Goal: Task Accomplishment & Management: Use online tool/utility

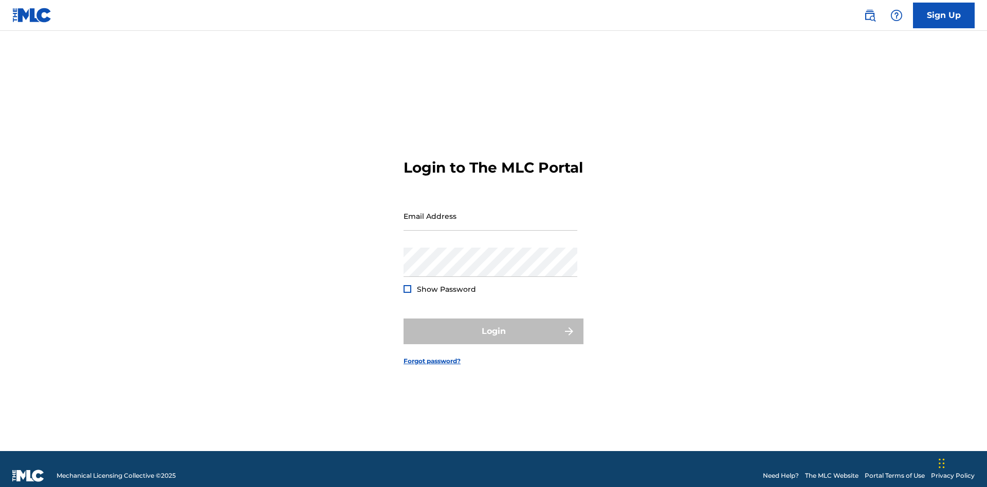
scroll to position [13, 0]
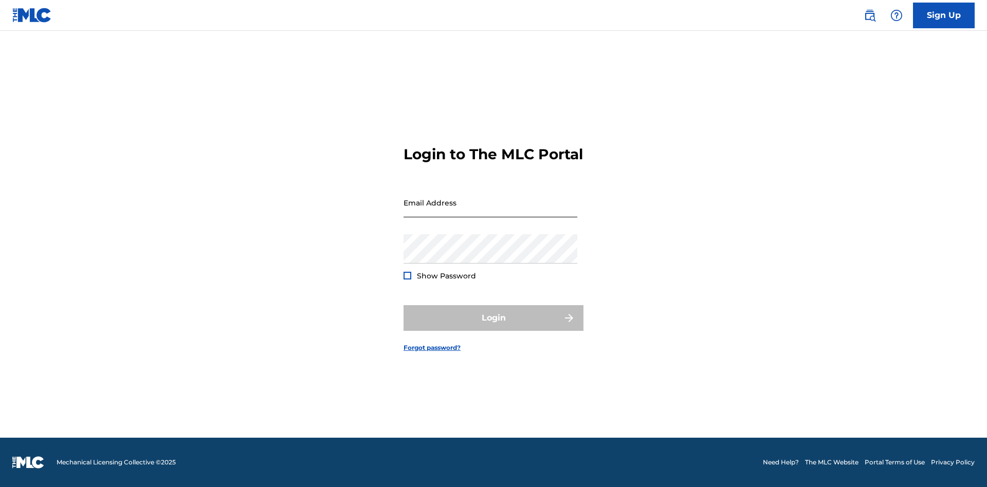
click at [490, 211] on input "Email Address" at bounding box center [490, 202] width 174 height 29
type input "Duke.McTesterson@gmail.com"
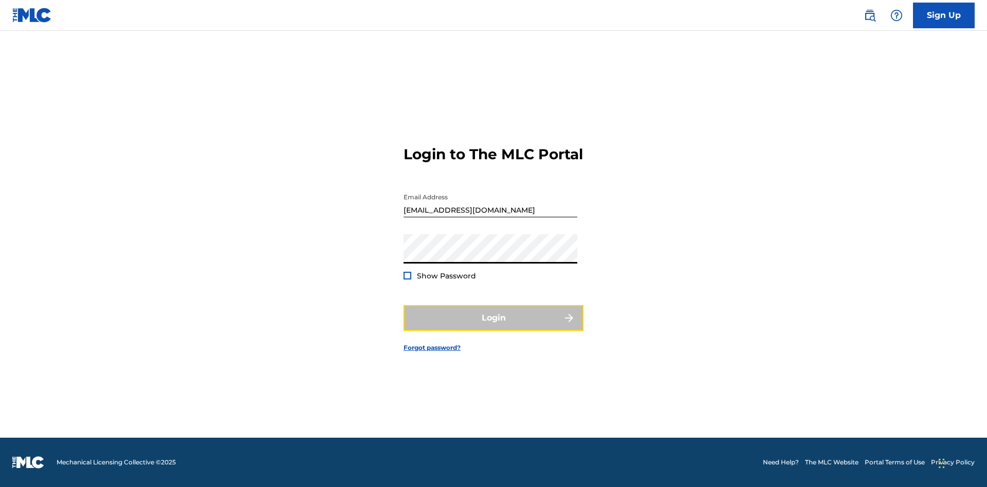
click at [493, 327] on button "Login" at bounding box center [493, 318] width 180 height 26
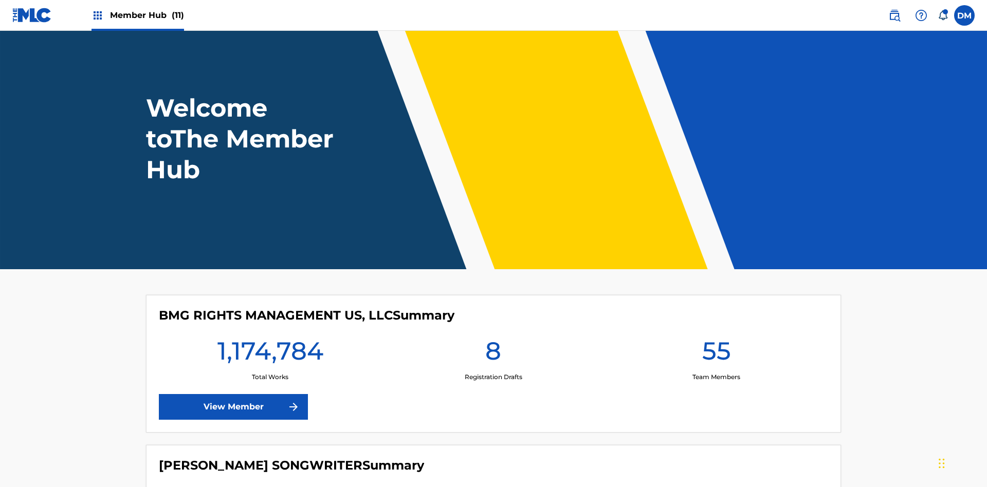
click at [146, 15] on span "Member Hub (11)" at bounding box center [147, 15] width 74 height 12
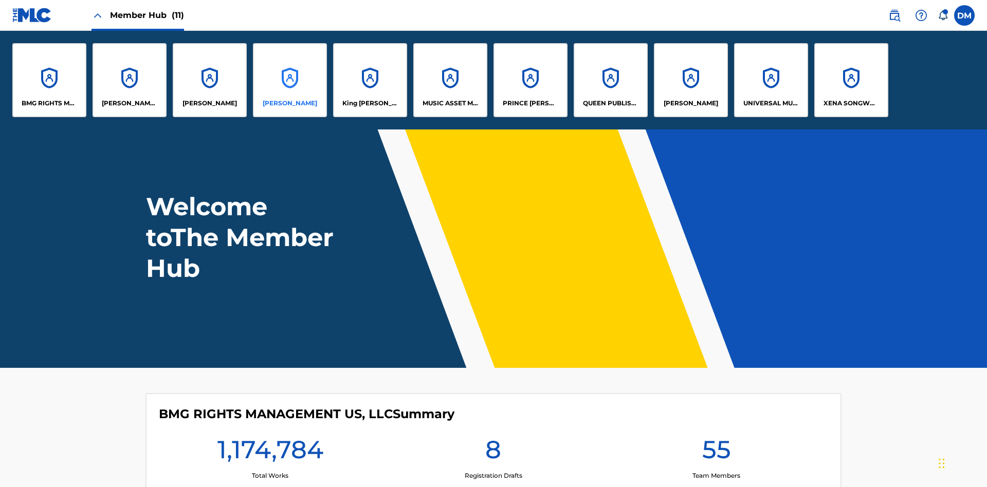
click at [290, 103] on p "EYAMA MCSINGER" at bounding box center [290, 103] width 54 height 9
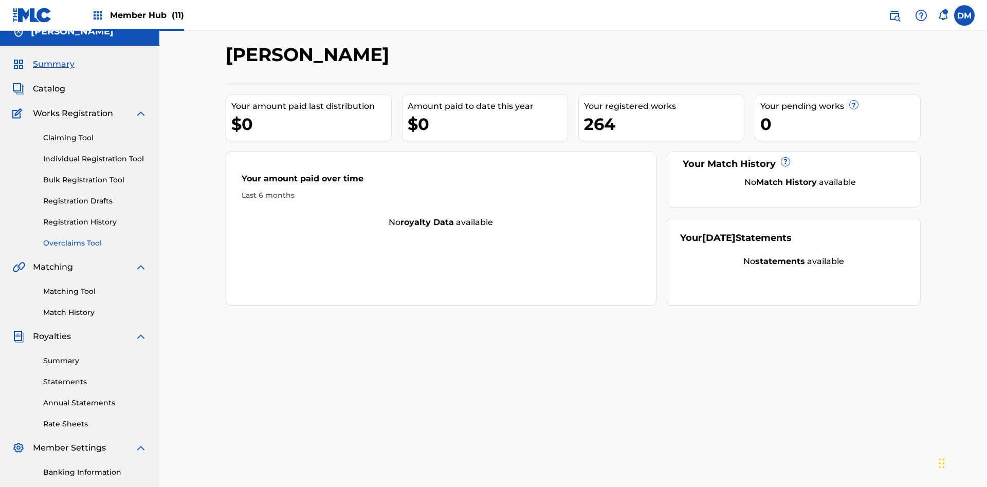
click at [95, 238] on link "Overclaims Tool" at bounding box center [95, 243] width 104 height 11
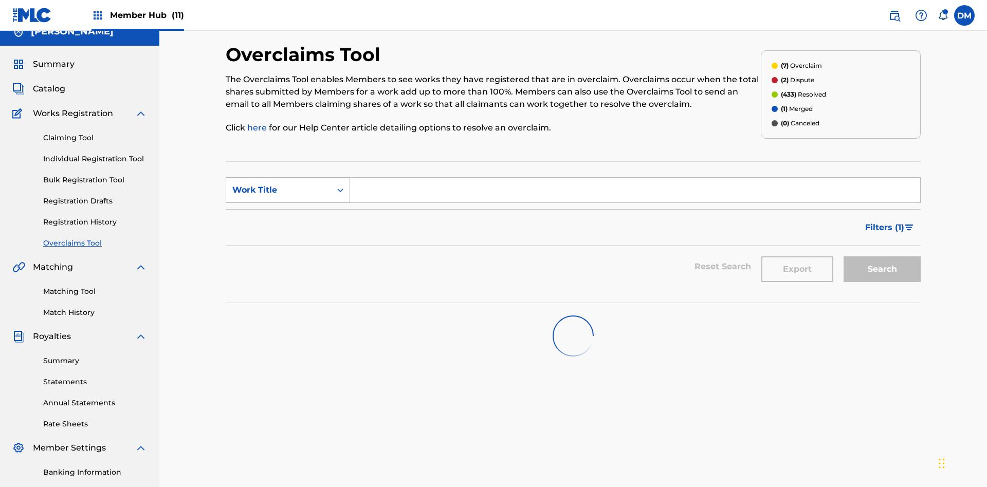
click at [279, 184] on div "Work Title" at bounding box center [278, 190] width 93 height 12
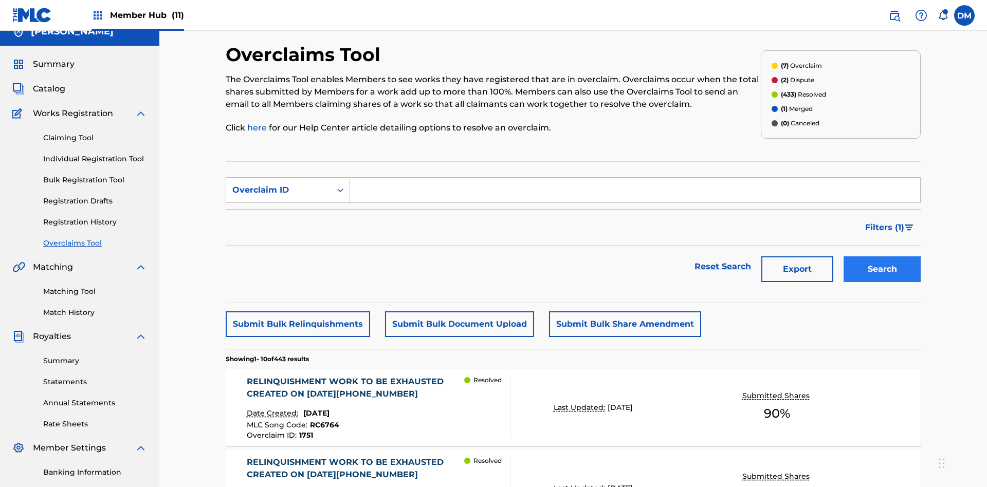
click at [635, 178] on input "Search Form" at bounding box center [635, 190] width 570 height 25
click at [882, 256] on button "Search" at bounding box center [881, 269] width 77 height 26
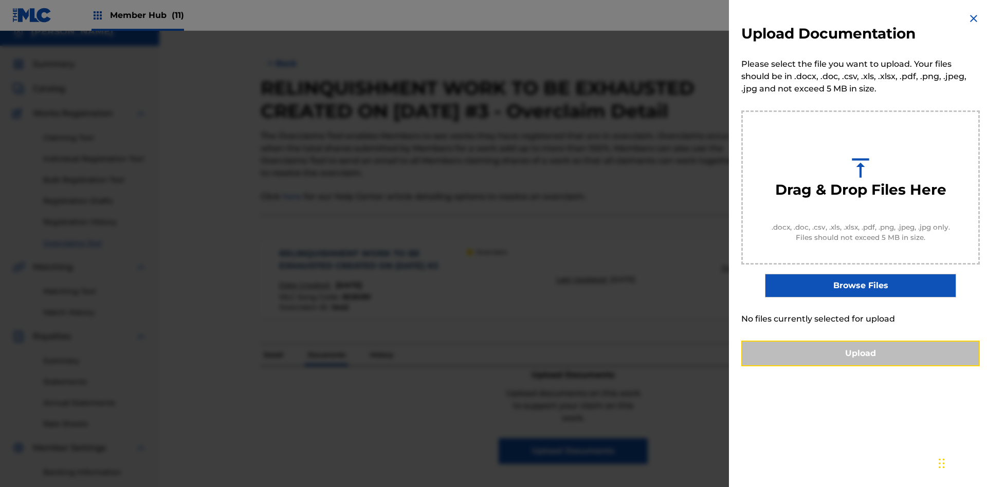
click at [860, 366] on button "Upload" at bounding box center [860, 354] width 238 height 26
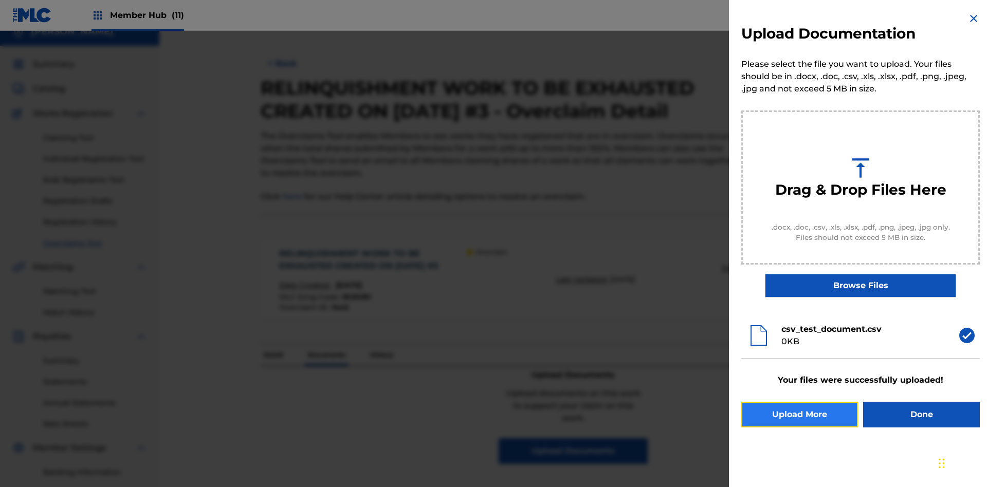
click at [799, 415] on button "Upload More" at bounding box center [799, 415] width 117 height 26
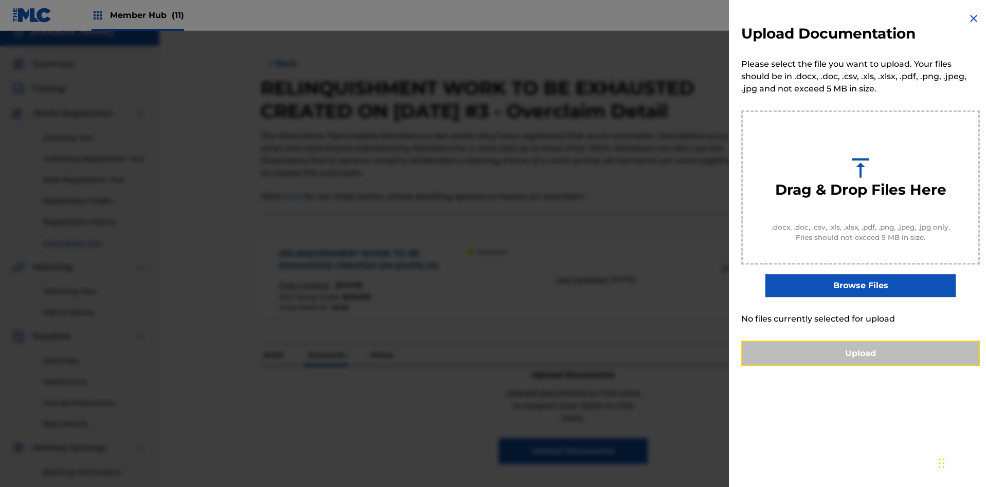
click at [860, 366] on button "Upload" at bounding box center [860, 354] width 238 height 26
click at [799, 366] on button "Upload" at bounding box center [860, 354] width 238 height 26
click at [860, 366] on button "Upload" at bounding box center [860, 354] width 238 height 26
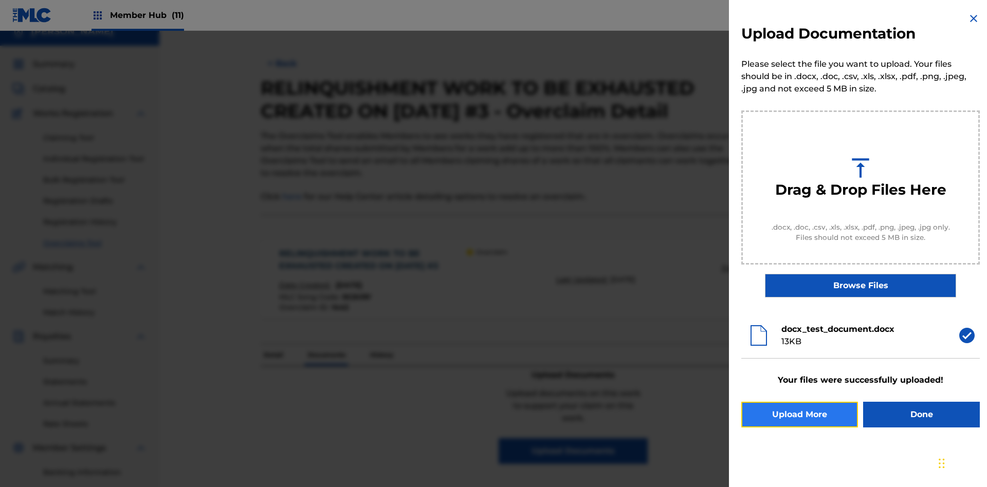
click at [799, 415] on button "Upload More" at bounding box center [799, 415] width 117 height 26
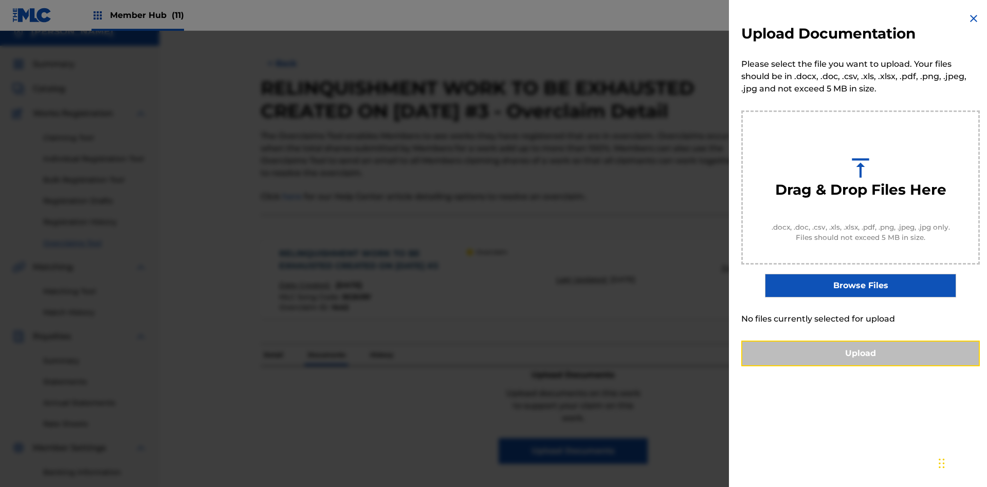
click at [860, 366] on button "Upload" at bounding box center [860, 354] width 238 height 26
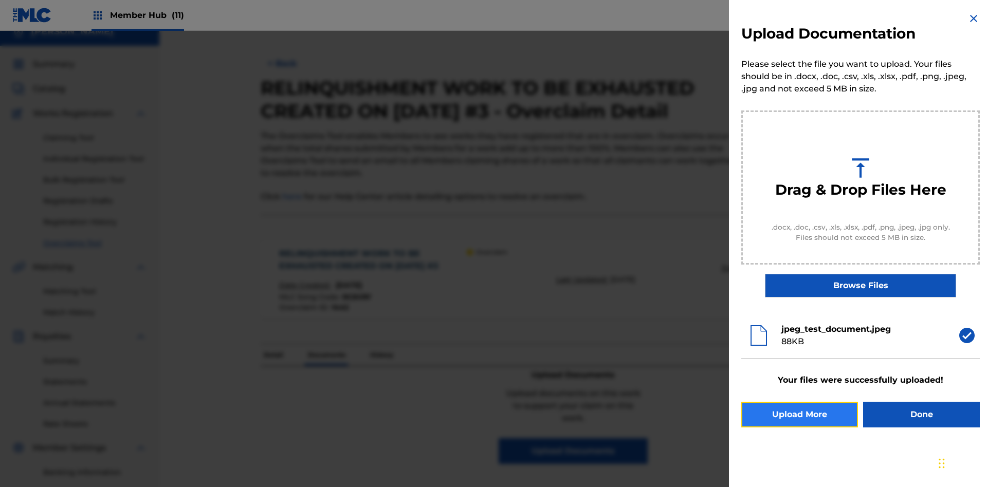
click at [799, 415] on button "Upload More" at bounding box center [799, 415] width 117 height 26
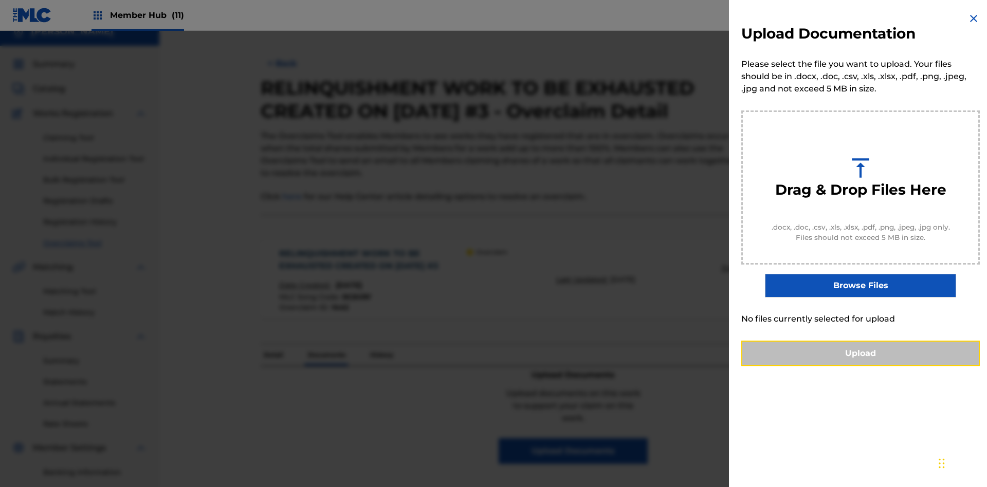
click at [860, 366] on button "Upload" at bounding box center [860, 354] width 238 height 26
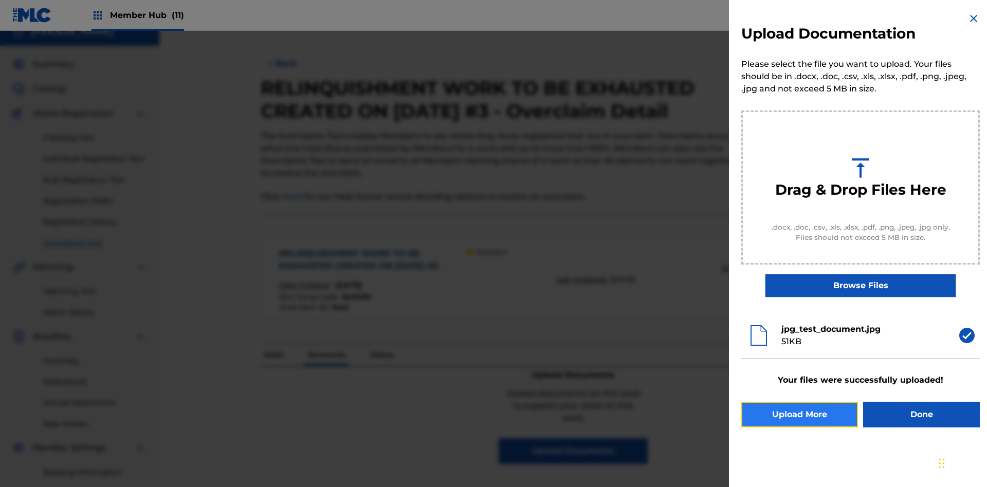
click at [799, 415] on button "Upload More" at bounding box center [799, 415] width 117 height 26
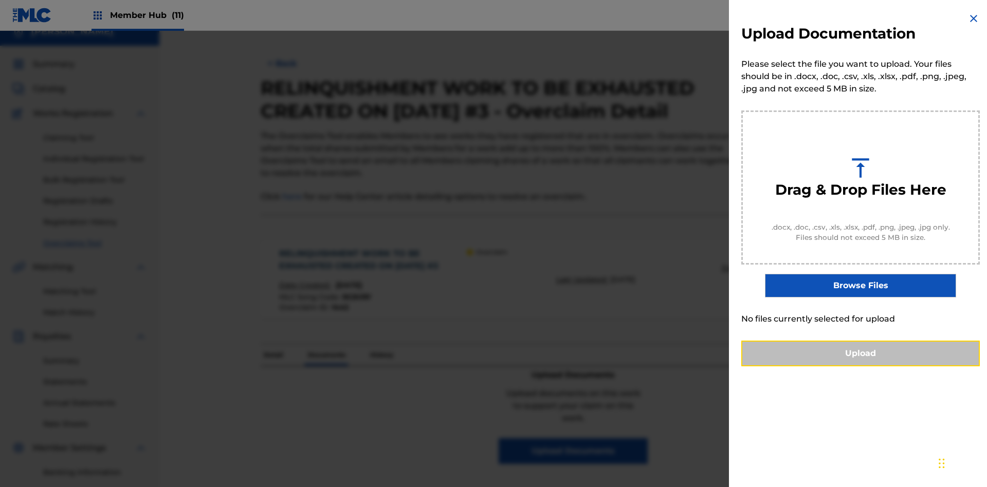
click at [860, 366] on button "Upload" at bounding box center [860, 354] width 238 height 26
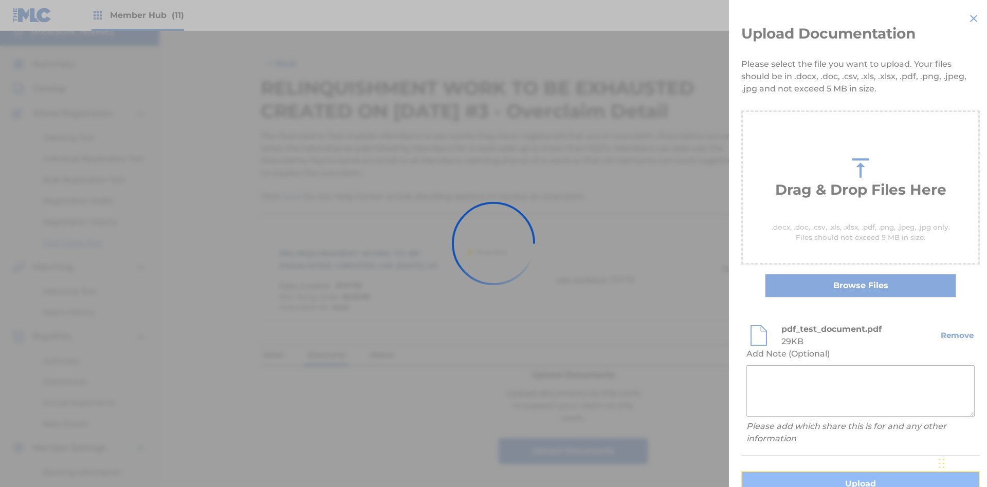
click at [799, 471] on button "Upload" at bounding box center [860, 484] width 238 height 26
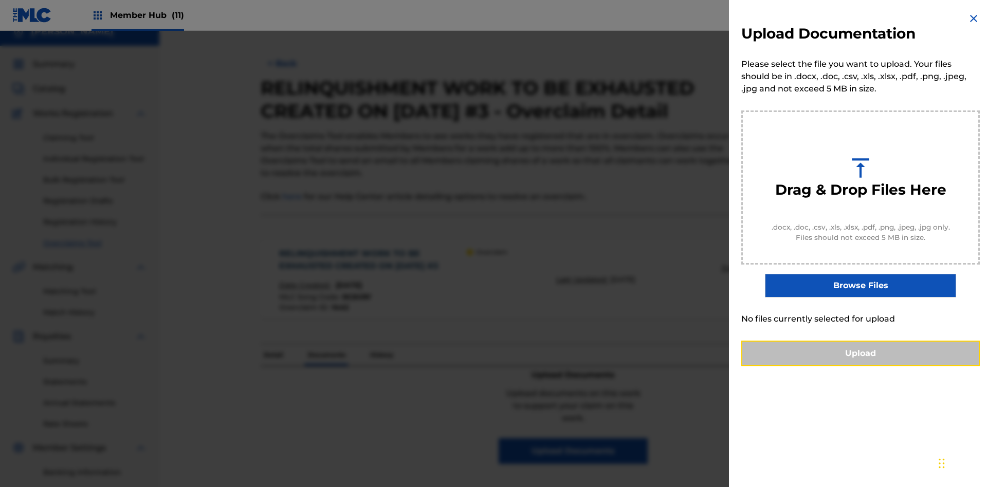
click at [860, 366] on button "Upload" at bounding box center [860, 354] width 238 height 26
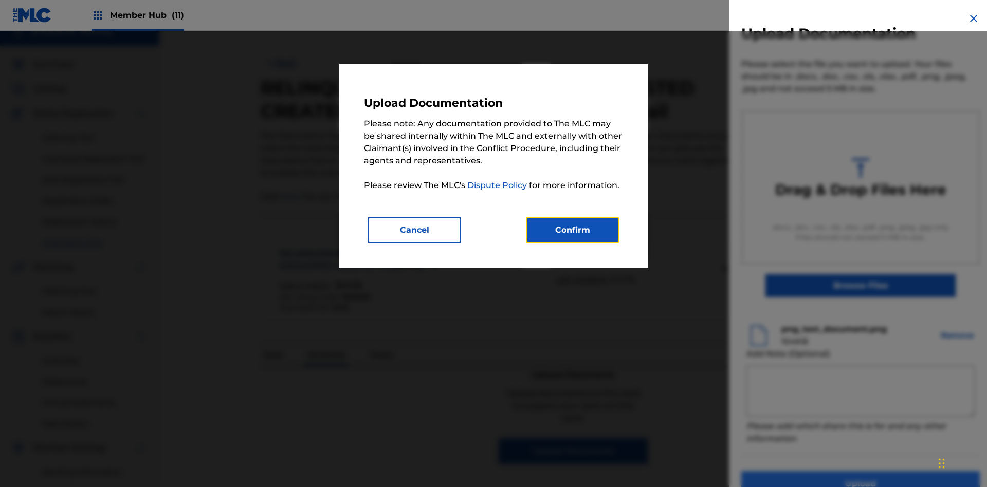
click at [572, 230] on button "Confirm" at bounding box center [572, 230] width 93 height 26
click at [799, 471] on button "Upload" at bounding box center [860, 484] width 238 height 26
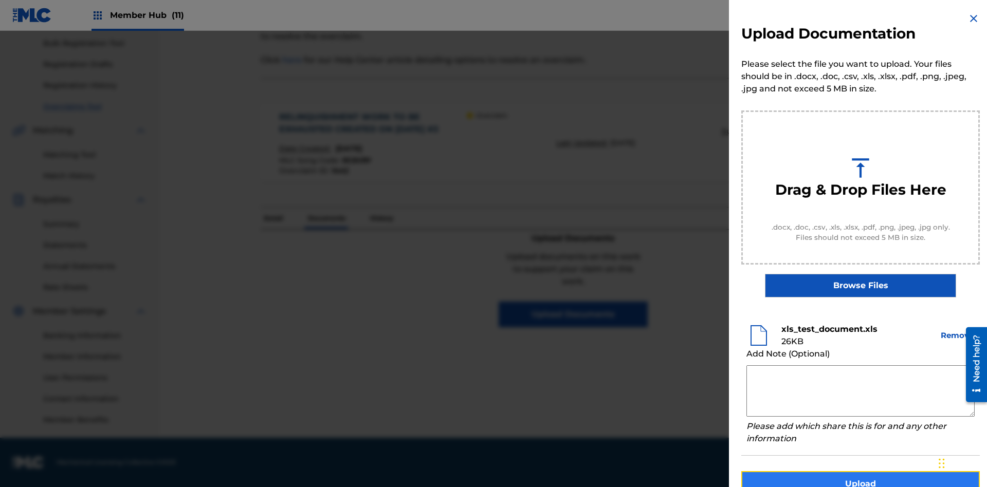
click at [860, 471] on button "Upload" at bounding box center [860, 484] width 238 height 26
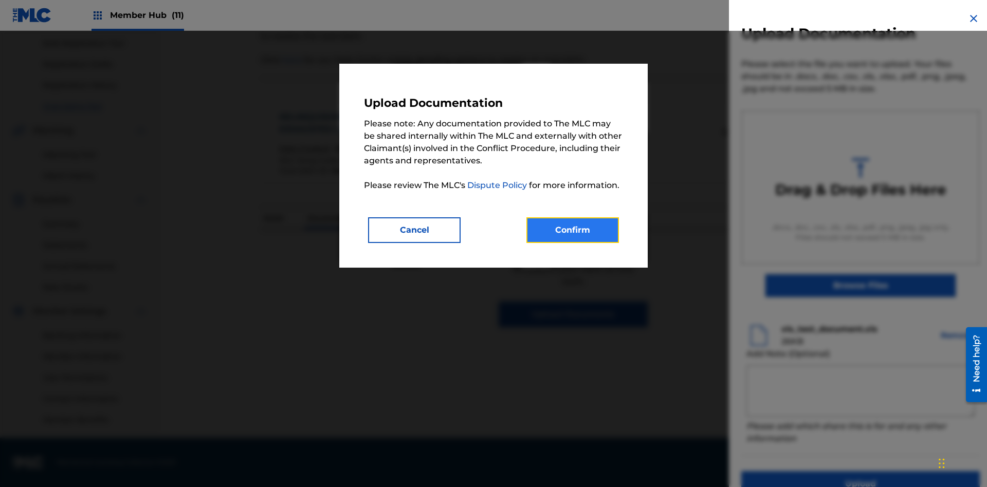
click at [572, 230] on button "Confirm" at bounding box center [572, 230] width 93 height 26
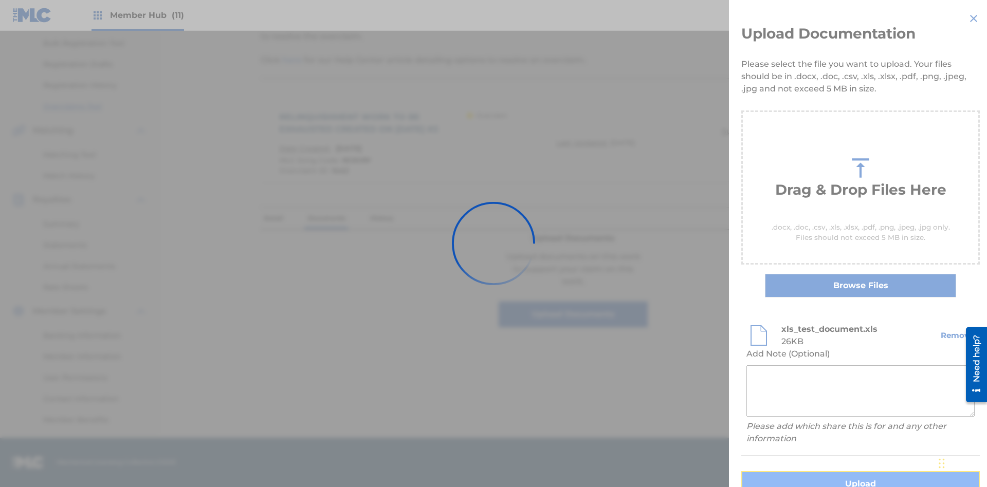
click at [799, 471] on button "Upload" at bounding box center [860, 484] width 238 height 26
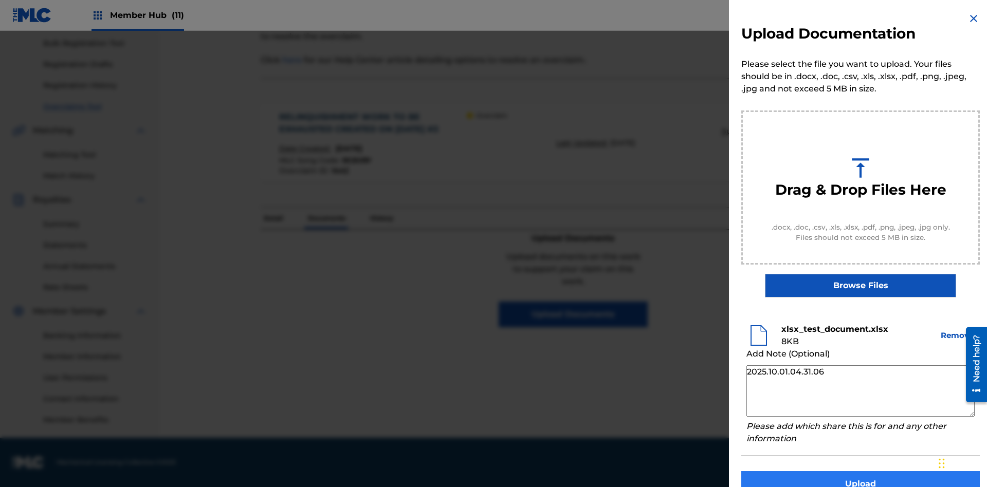
type textarea "2025.10.01.04.31.06"
click at [860, 471] on button "Upload" at bounding box center [860, 484] width 238 height 26
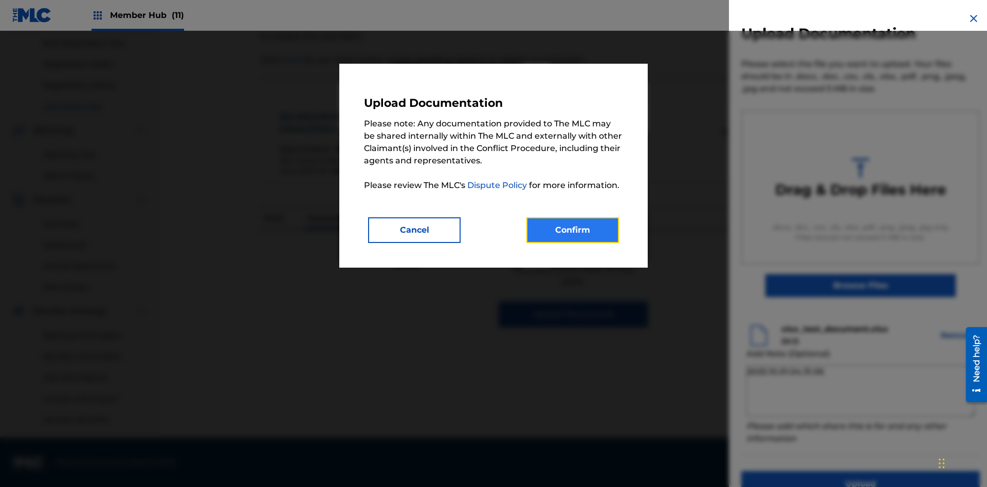
click at [572, 230] on button "Confirm" at bounding box center [572, 230] width 93 height 26
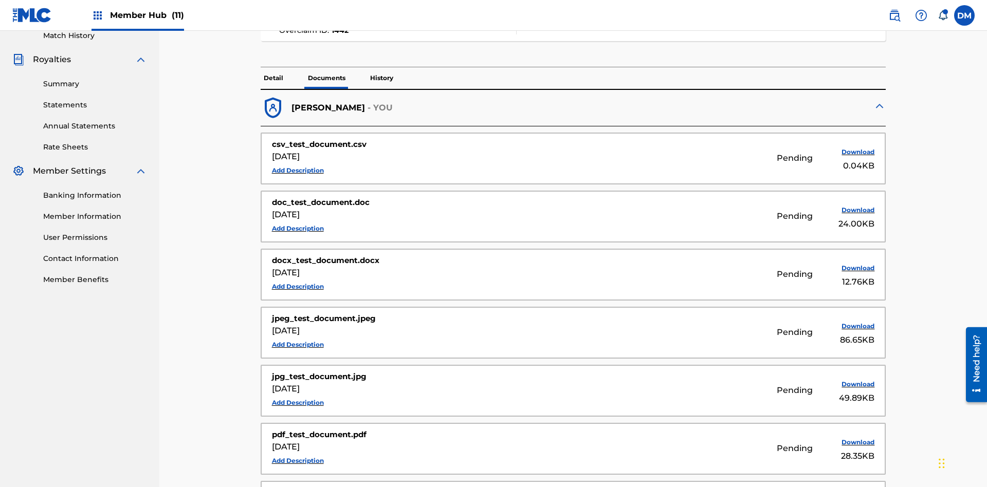
click at [326, 72] on p "Documents" at bounding box center [327, 78] width 44 height 22
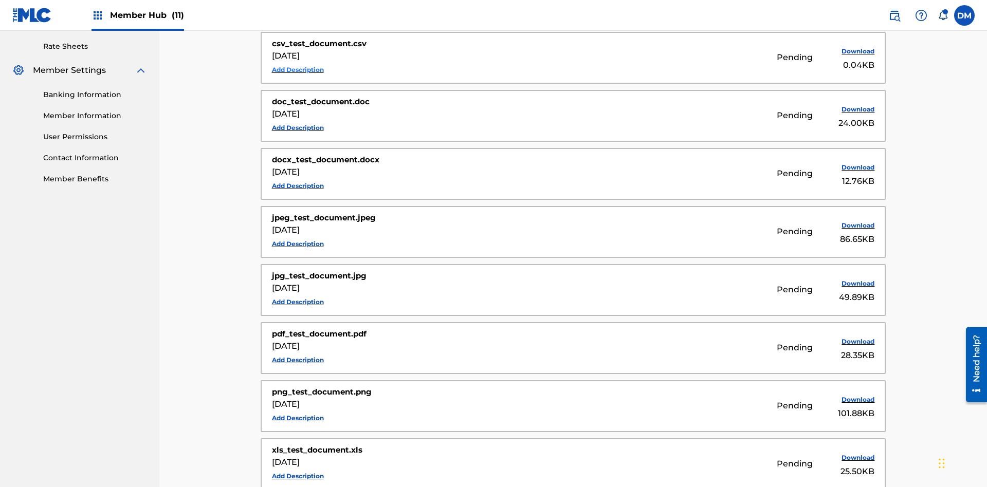
click at [298, 69] on button "Add Description" at bounding box center [298, 69] width 52 height 15
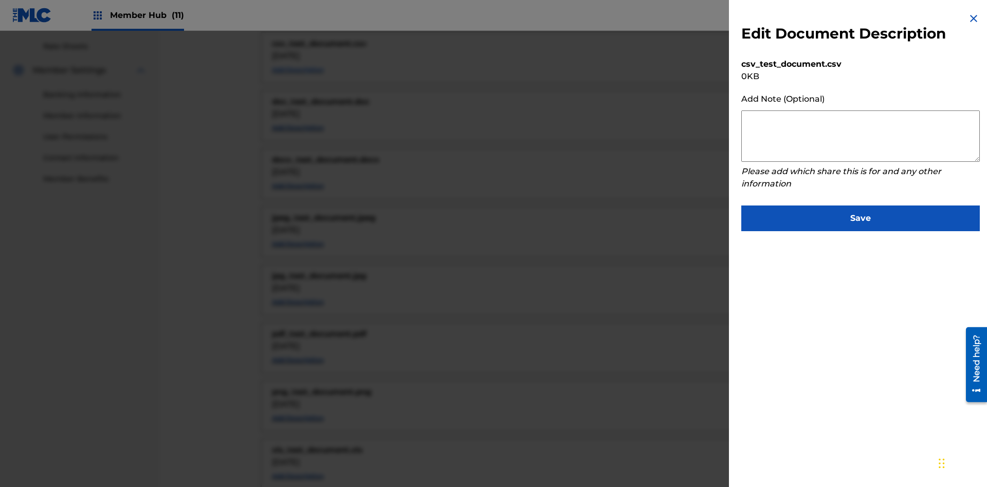
scroll to position [440, 0]
type textarea "2025.10.01.04.34.29"
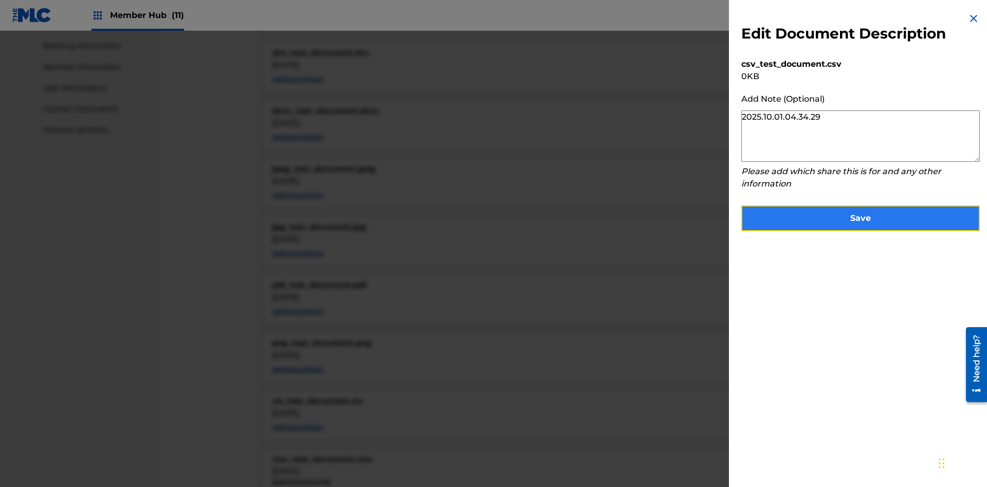
click at [860, 216] on button "Save" at bounding box center [860, 219] width 238 height 26
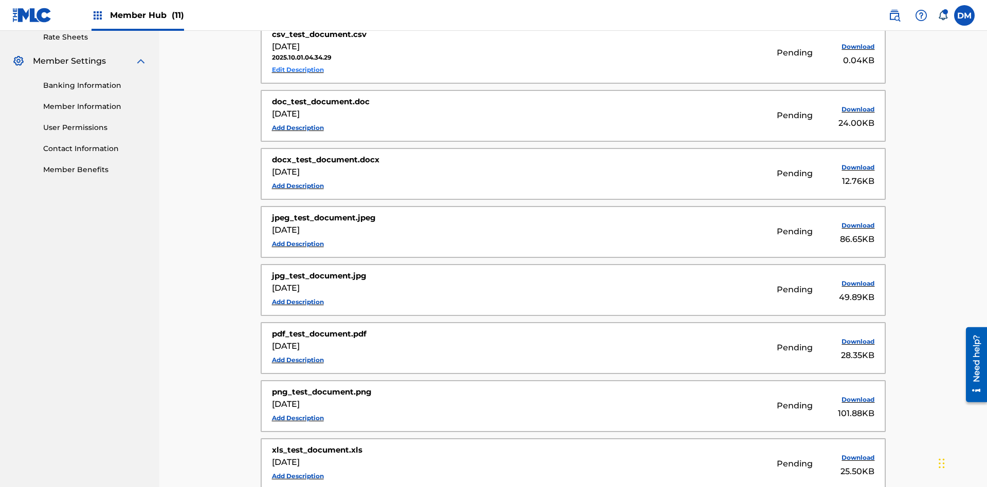
click at [298, 69] on button "Edit Description" at bounding box center [298, 69] width 52 height 15
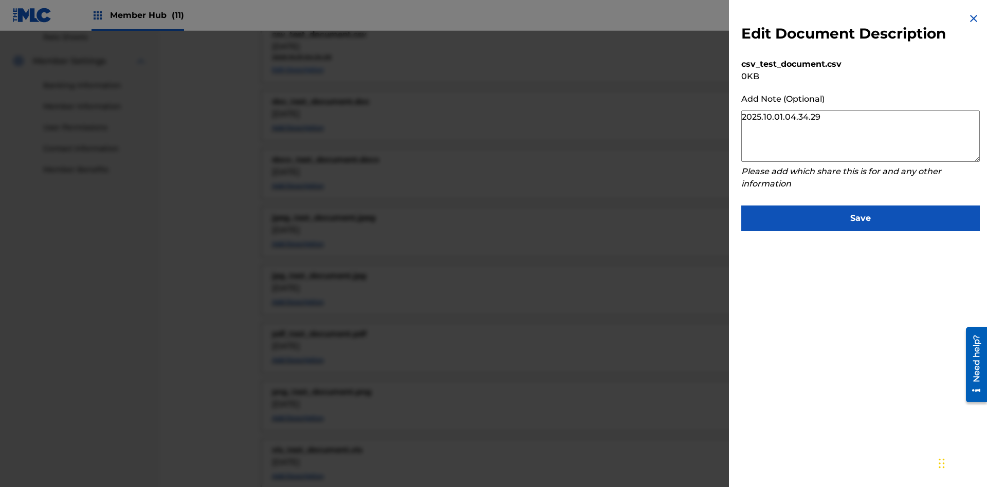
scroll to position [449, 0]
click at [860, 136] on textarea "2025.10.01.04.34.29" at bounding box center [860, 135] width 238 height 51
type textarea "2025.10.01.04.34.35"
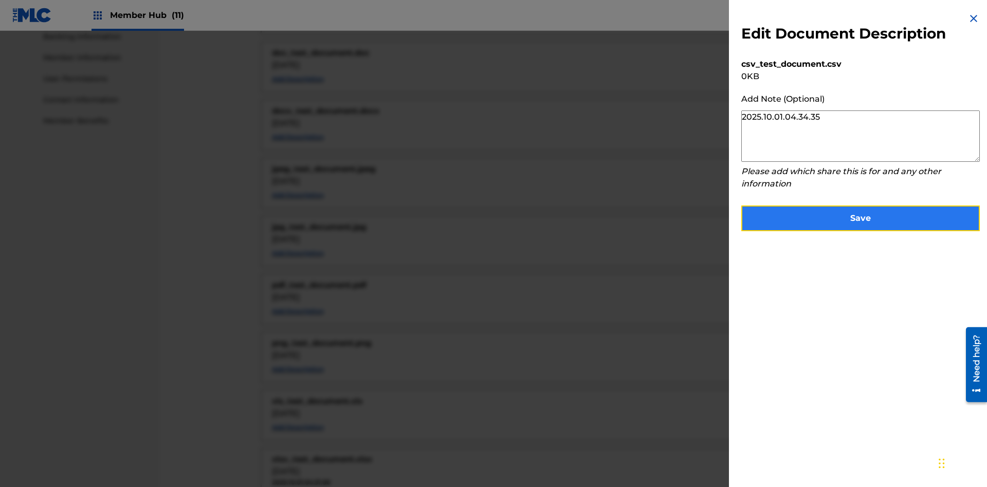
click at [860, 216] on button "Save" at bounding box center [860, 219] width 238 height 26
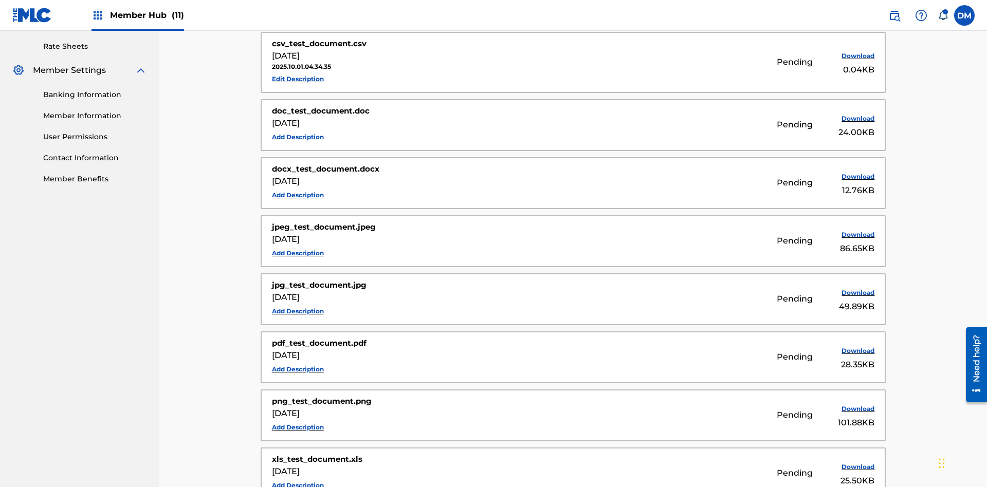
scroll to position [254, 0]
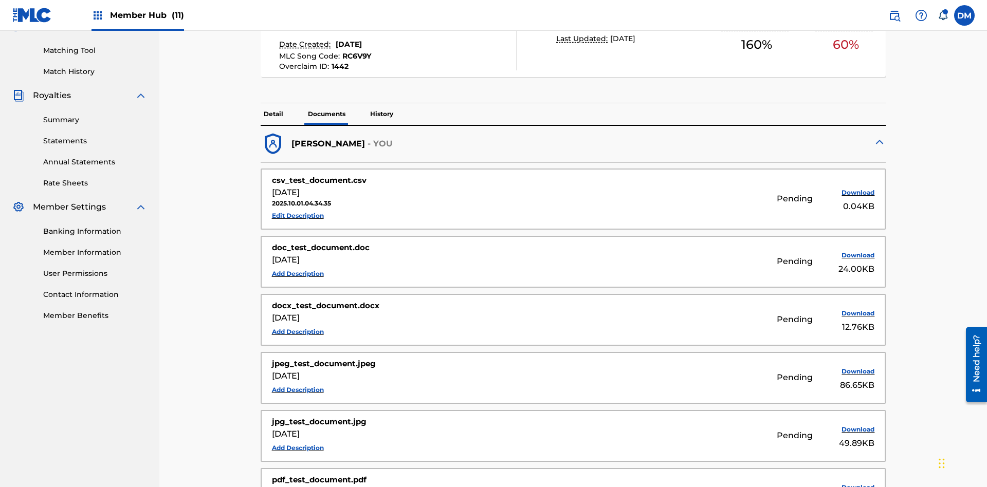
click at [381, 103] on p "History" at bounding box center [381, 114] width 29 height 22
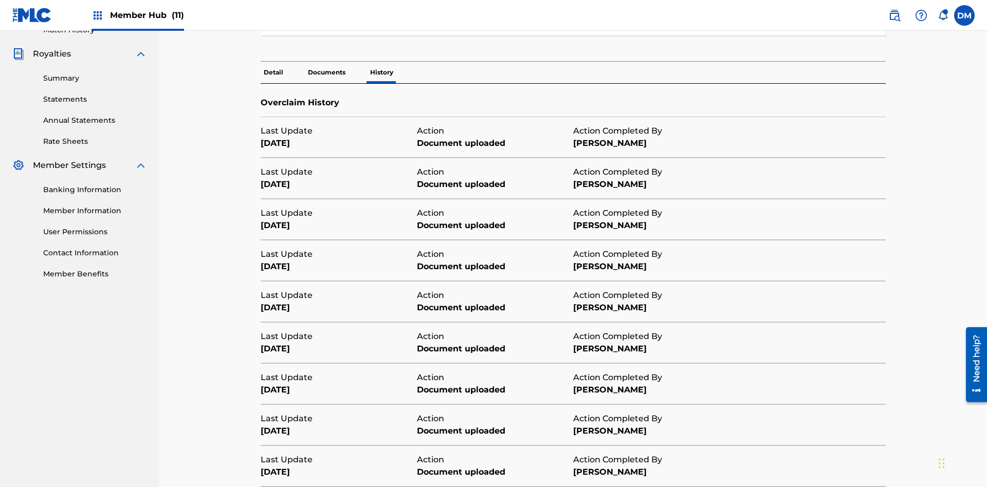
scroll to position [372, 0]
